Goal: Information Seeking & Learning: Learn about a topic

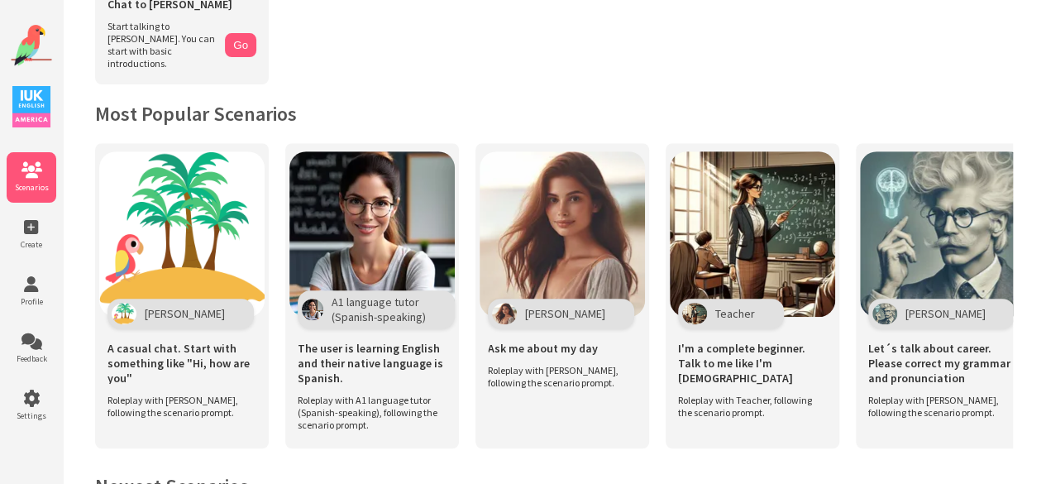
scroll to position [267, 0]
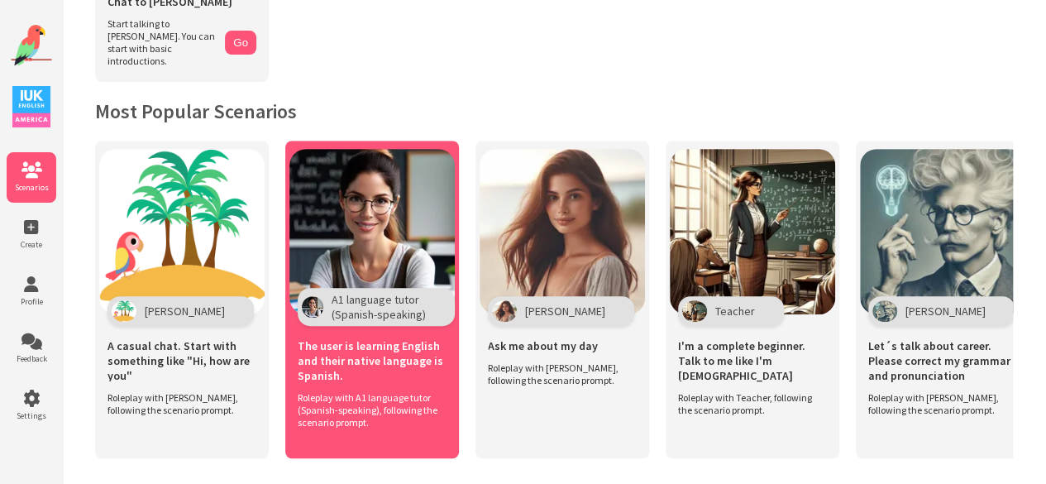
click at [344, 218] on img at bounding box center [371, 231] width 165 height 165
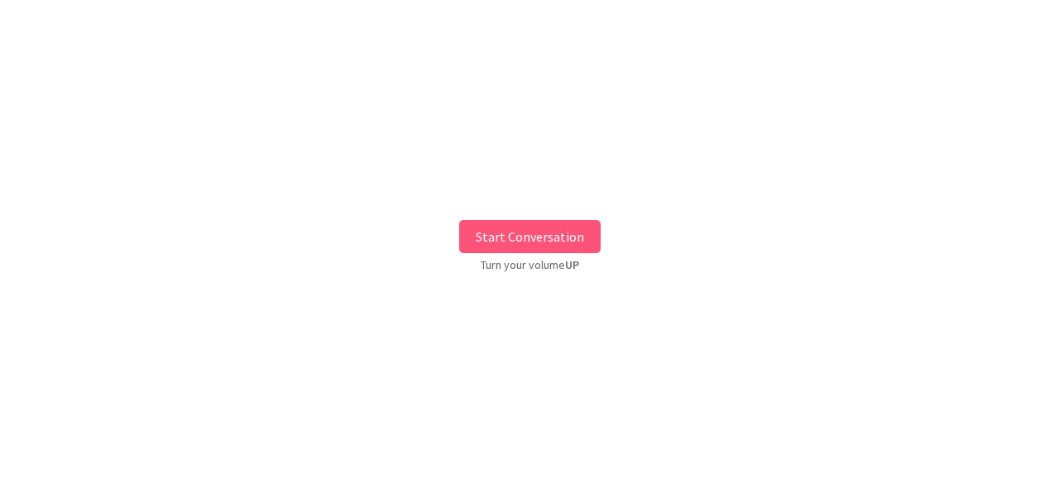
click at [483, 228] on button "Start Conversation" at bounding box center [529, 236] width 141 height 33
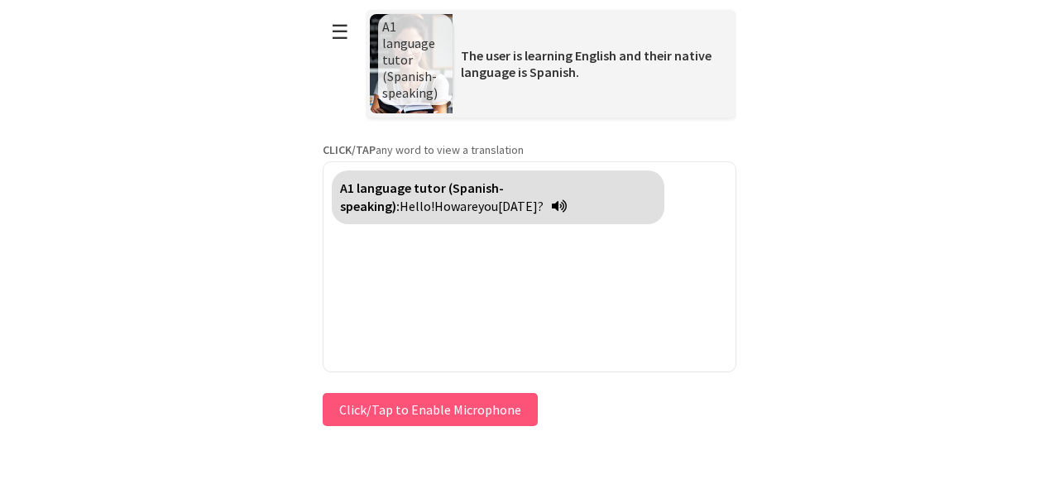
click at [552, 205] on icon at bounding box center [559, 205] width 15 height 13
click at [473, 402] on button "Click/Tap to Enable Microphone" at bounding box center [430, 409] width 215 height 33
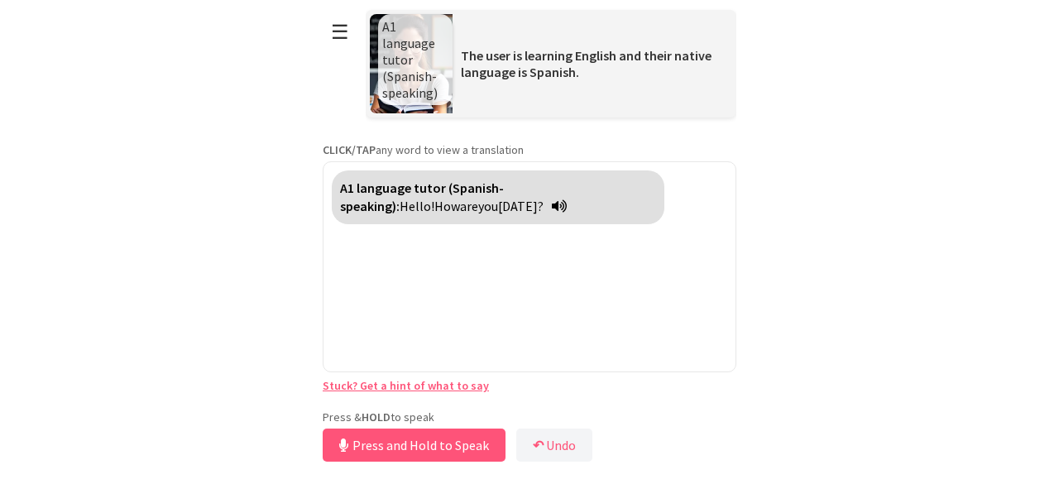
click at [421, 213] on div "A1 language tutor (Spanish-speaking): Hello! How are you today?" at bounding box center [498, 197] width 332 height 54
click at [552, 204] on icon at bounding box center [559, 205] width 15 height 13
click at [396, 441] on button "Release to Stop Speaking" at bounding box center [412, 444] width 178 height 33
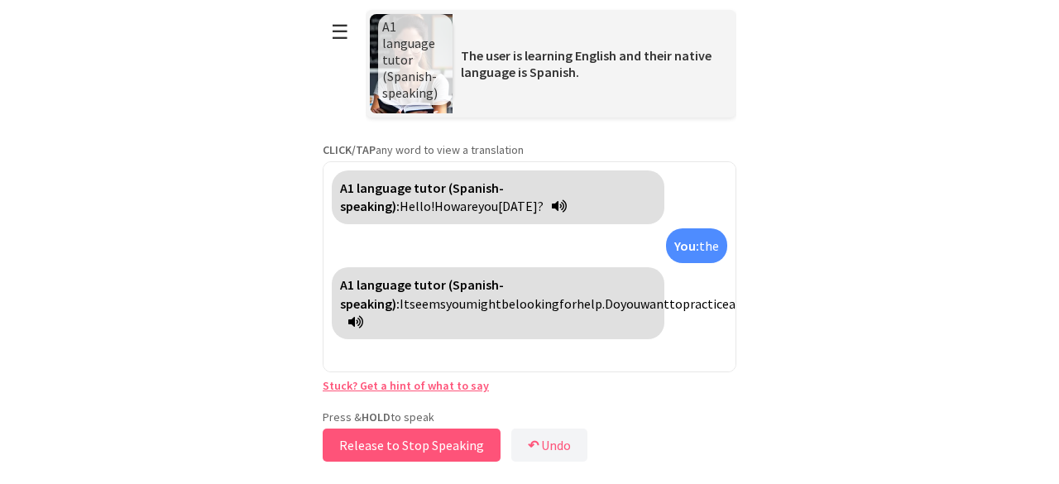
click at [396, 441] on button "Release to Stop Speaking" at bounding box center [412, 444] width 178 height 33
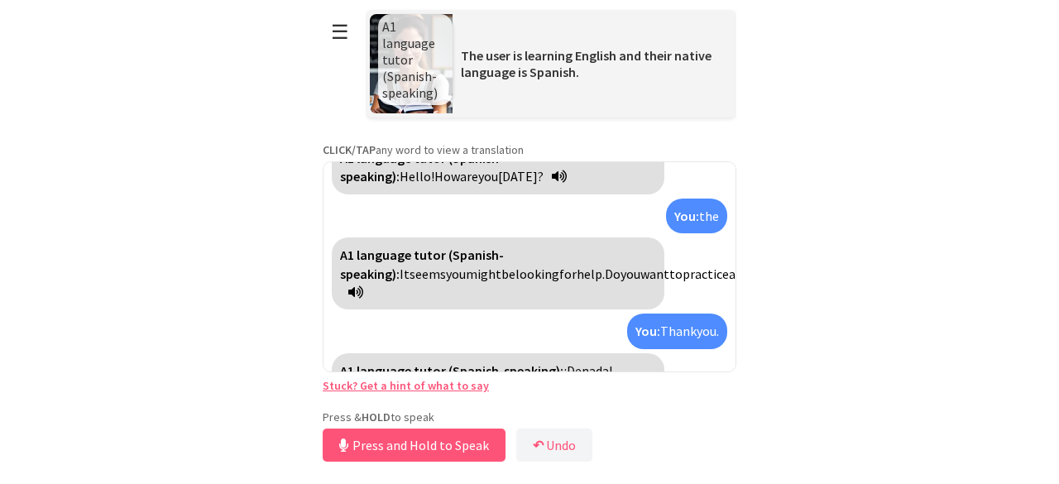
scroll to position [68, 0]
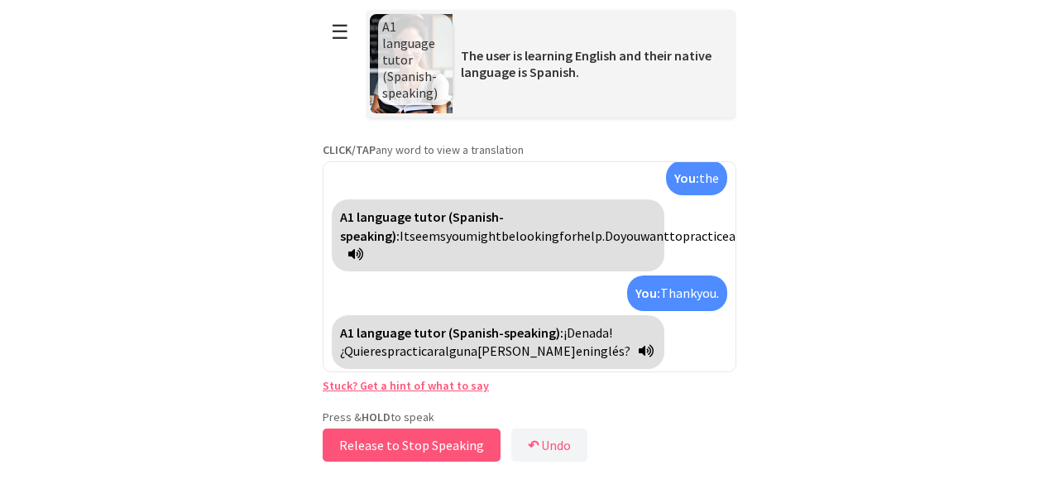
click at [430, 448] on button "Release to Stop Speaking" at bounding box center [412, 444] width 178 height 33
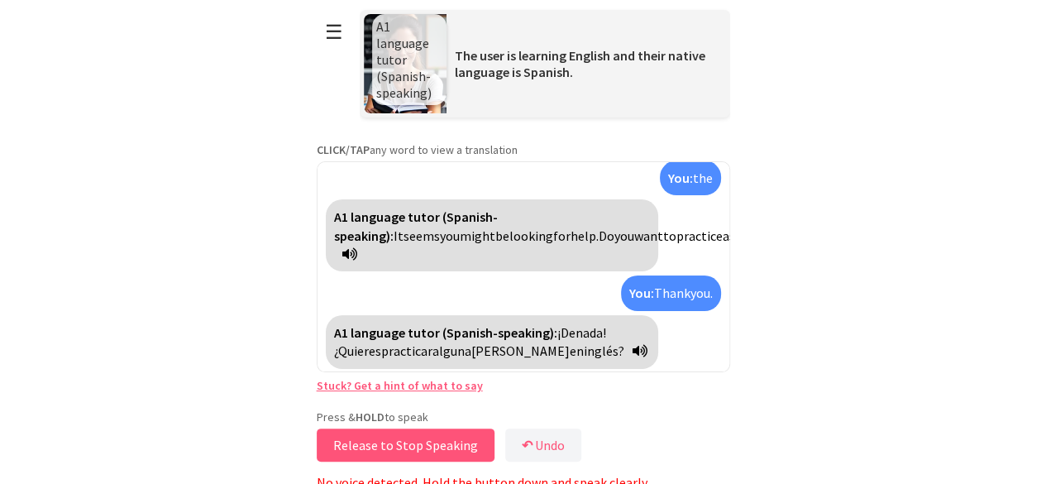
click at [430, 448] on button "Release to Stop Speaking" at bounding box center [406, 444] width 178 height 33
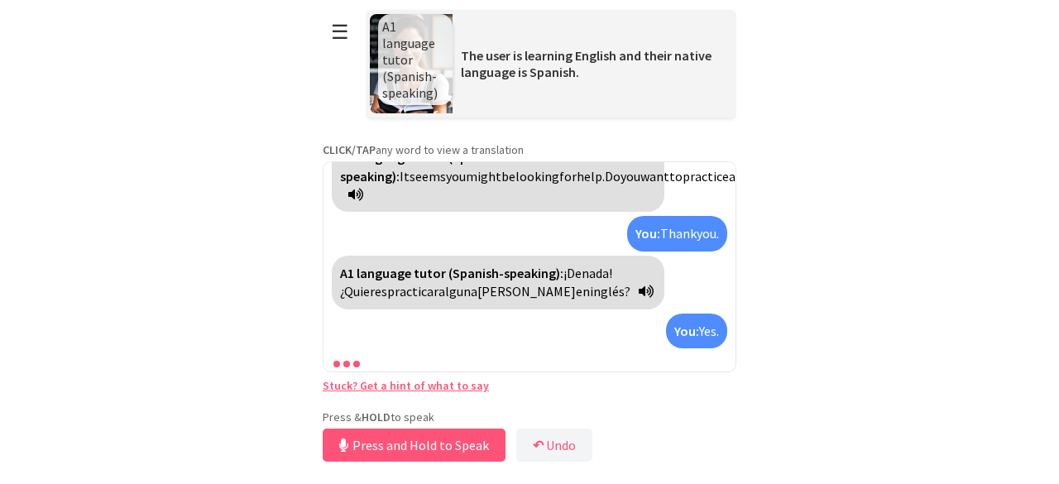
scroll to position [165, 0]
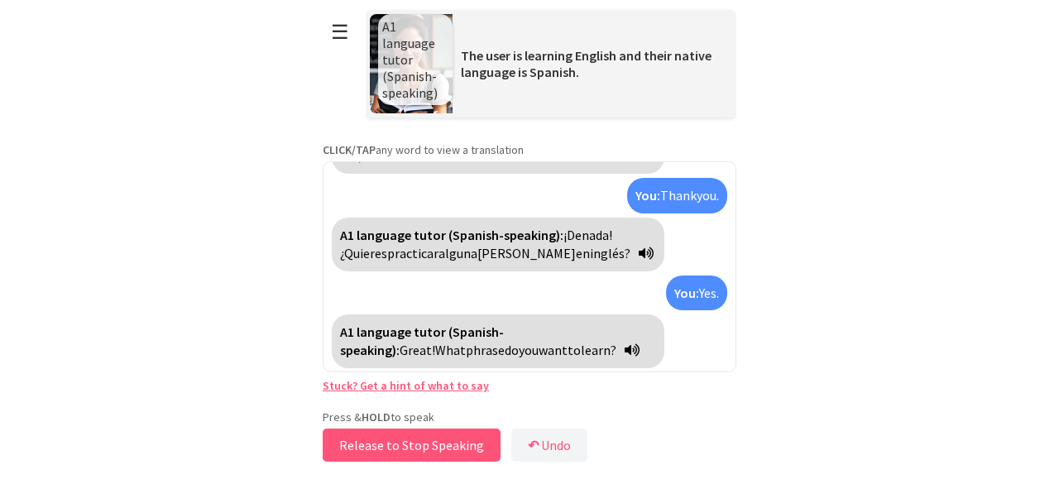
click at [429, 446] on button "Release to Stop Speaking" at bounding box center [412, 444] width 178 height 33
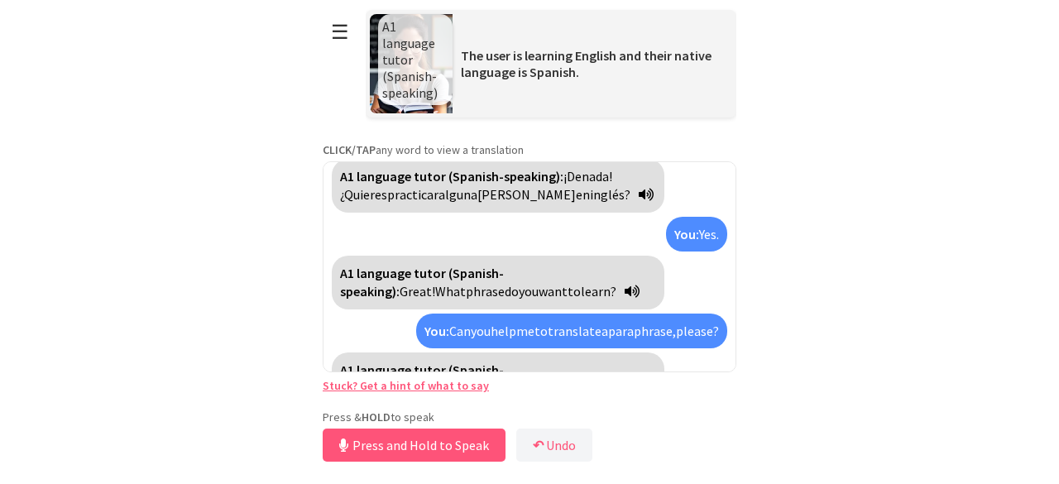
scroll to position [261, 0]
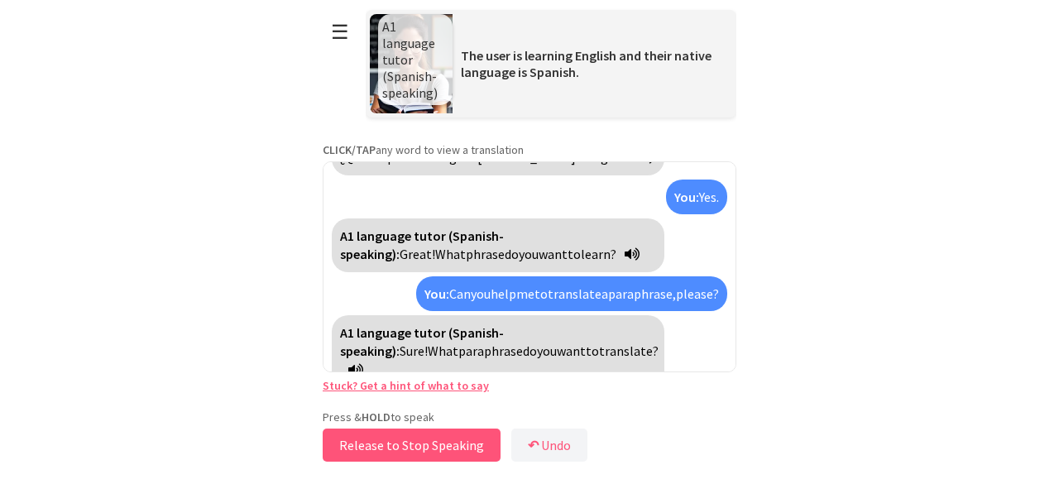
click at [429, 446] on button "Release to Stop Speaking" at bounding box center [412, 444] width 178 height 33
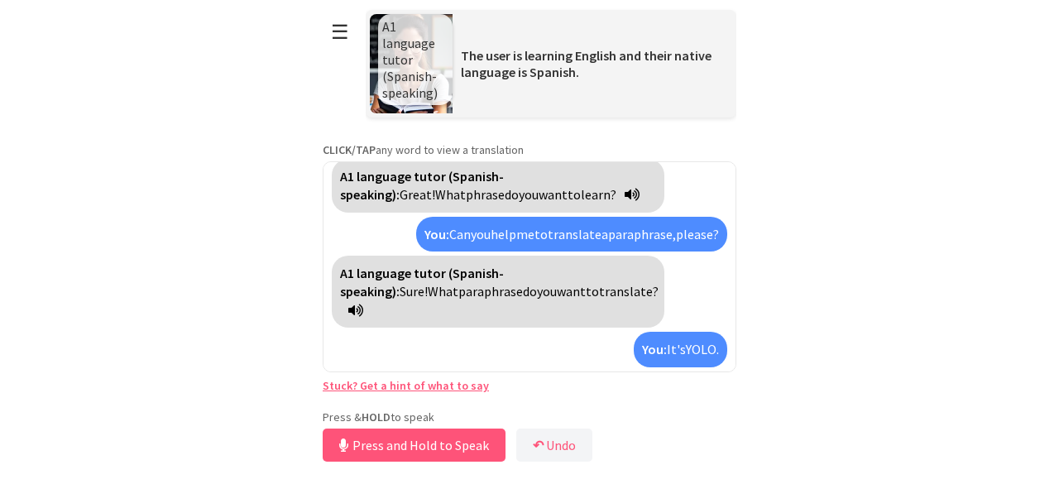
scroll to position [359, 0]
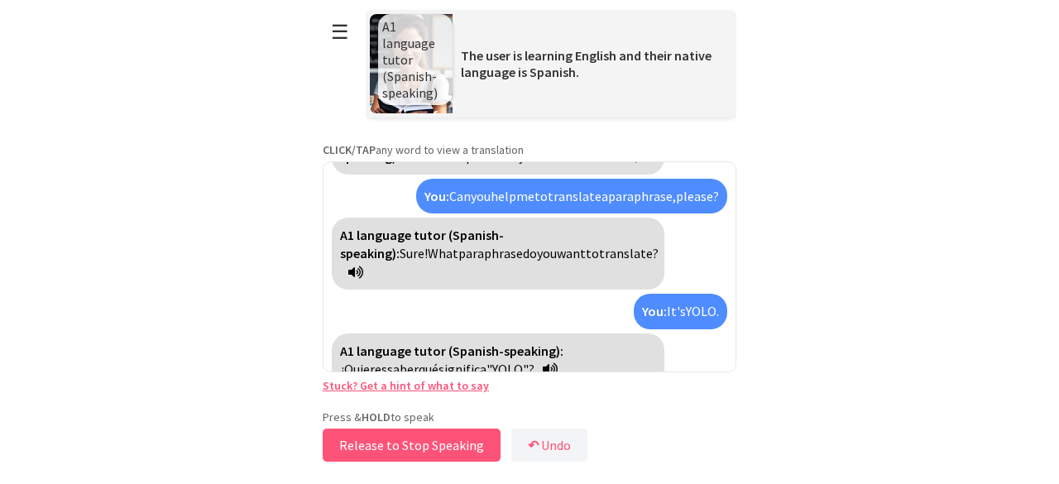
click at [429, 446] on button "Release to Stop Speaking" at bounding box center [412, 444] width 178 height 33
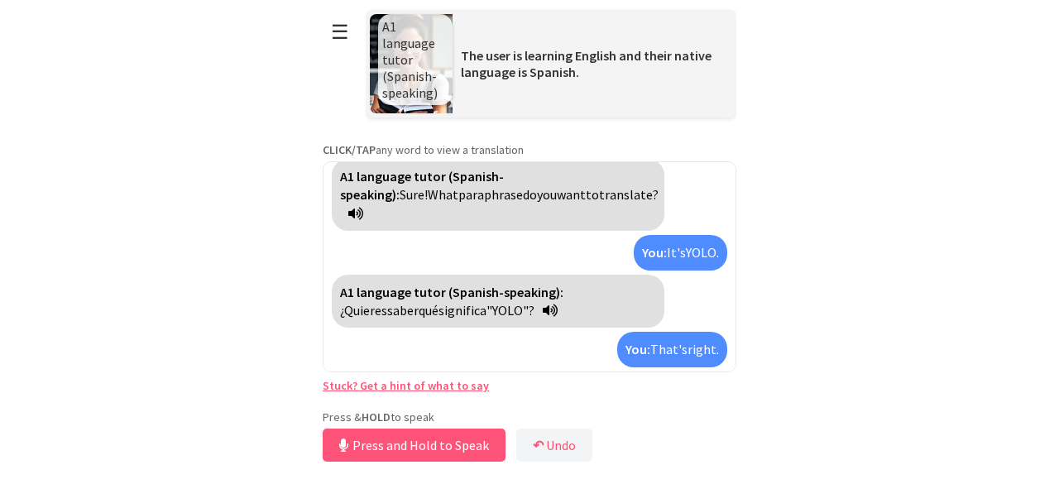
scroll to position [511, 0]
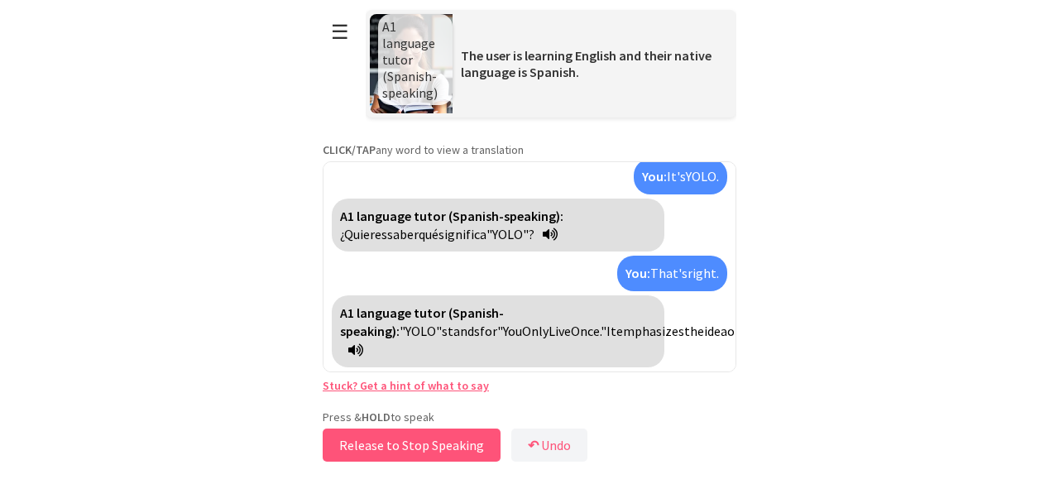
click at [429, 446] on button "Release to Stop Speaking" at bounding box center [412, 444] width 178 height 33
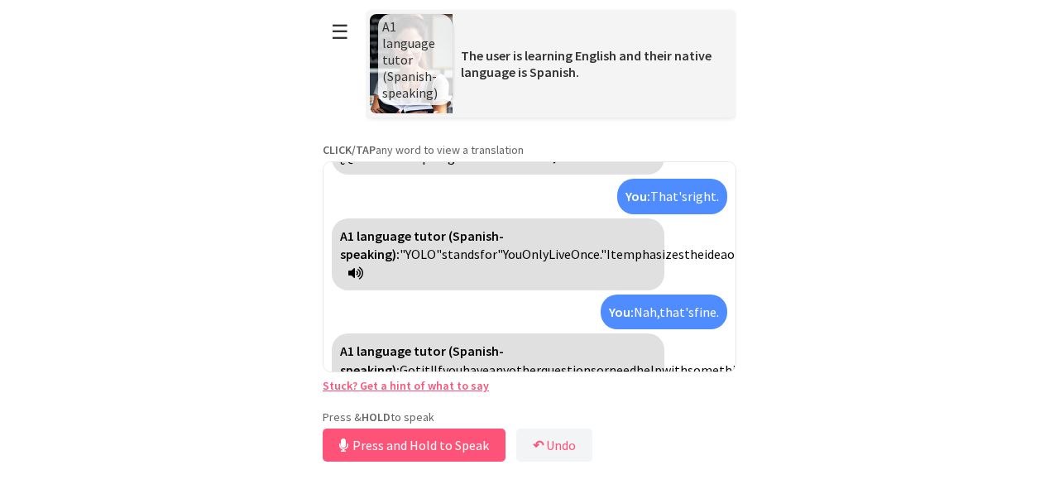
scroll to position [627, 0]
